Goal: Check status: Check status

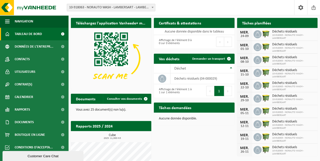
click at [193, 127] on div "Tâches demandées Afficher les tâches demandées Aucune donnée disponible." at bounding box center [193, 114] width 83 height 28
click at [39, 34] on span "Tableau de bord" at bounding box center [28, 34] width 27 height 13
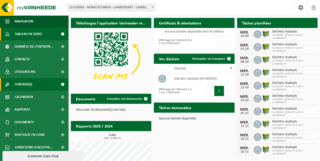
click at [23, 82] on span "Contrat(s)" at bounding box center [23, 84] width 17 height 13
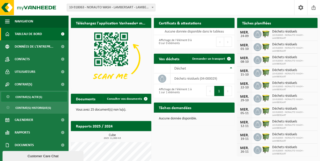
click at [30, 98] on span "Contrat(s) actif(s)" at bounding box center [28, 97] width 27 height 10
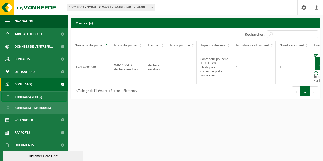
scroll to position [0, 20]
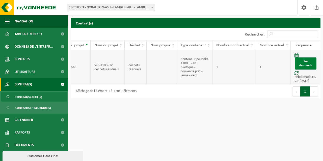
click at [306, 64] on link "Sur demande" at bounding box center [305, 64] width 21 height 12
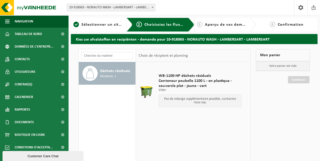
click at [171, 99] on p "Pas de vidange supplémentaire possible, contactez nous svp." at bounding box center [199, 101] width 77 height 7
click at [198, 106] on div "Pas de vidange supplémentaire possible, contactez nous svp." at bounding box center [199, 101] width 83 height 13
click at [103, 76] on span "Récipients: 1" at bounding box center [108, 76] width 16 height 5
click at [196, 76] on span "WB-1100-HP déchets résiduels" at bounding box center [199, 76] width 83 height 5
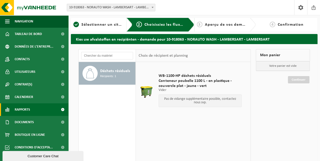
click at [32, 111] on link "Rapports" at bounding box center [34, 110] width 68 height 13
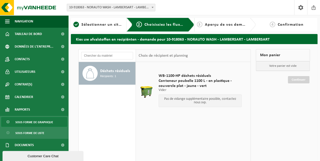
click at [39, 123] on span "Sous forme de graphique" at bounding box center [34, 123] width 38 height 10
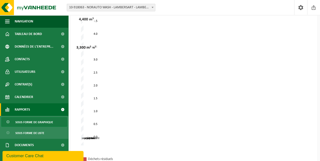
scroll to position [126, 0]
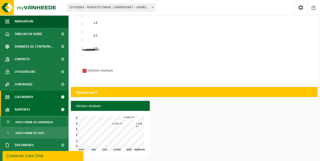
click at [23, 98] on span "Calendrier" at bounding box center [24, 97] width 18 height 13
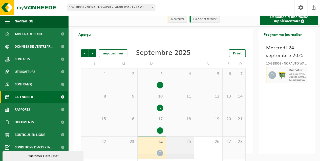
scroll to position [30, 0]
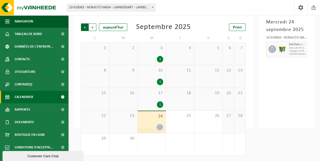
click at [94, 27] on span "Suivant" at bounding box center [93, 27] width 8 height 8
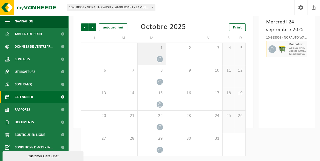
click at [157, 56] on div "1" at bounding box center [151, 54] width 28 height 22
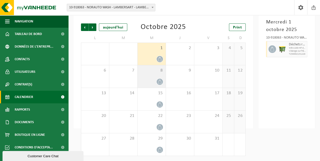
click at [154, 77] on div "8" at bounding box center [151, 76] width 28 height 22
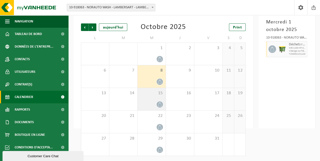
click at [158, 94] on span "15" at bounding box center [151, 94] width 23 height 6
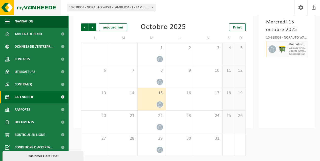
click at [2, 5] on img at bounding box center [30, 7] width 61 height 15
